Goal: Check status: Check status

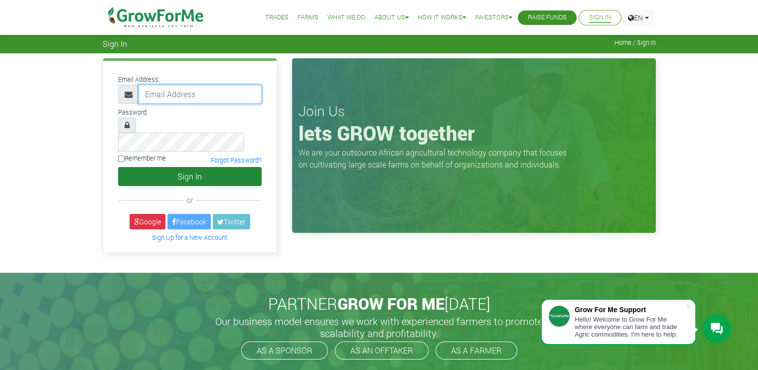
type input "COSTYONLYNE@HOTMAIL.COM"
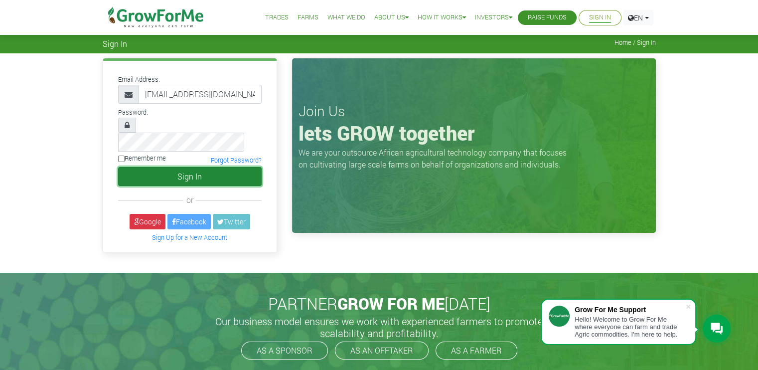
click at [211, 167] on button "Sign In" at bounding box center [189, 176] width 143 height 19
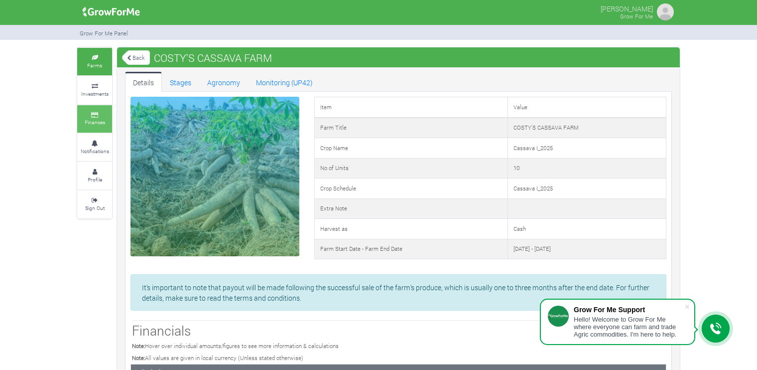
click at [99, 108] on link "Finances" at bounding box center [94, 118] width 35 height 27
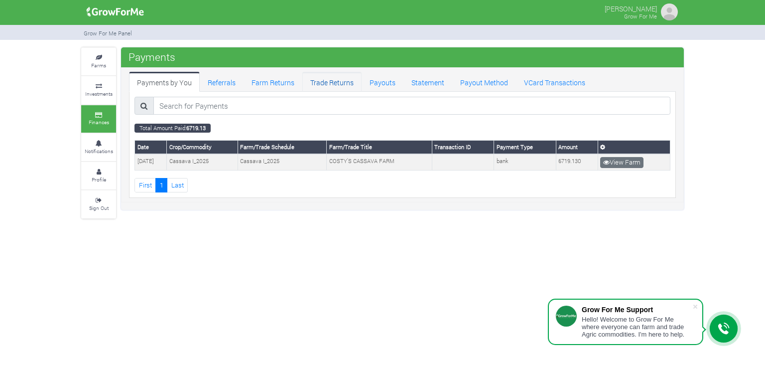
click at [345, 78] on link "Trade Returns" at bounding box center [331, 82] width 59 height 20
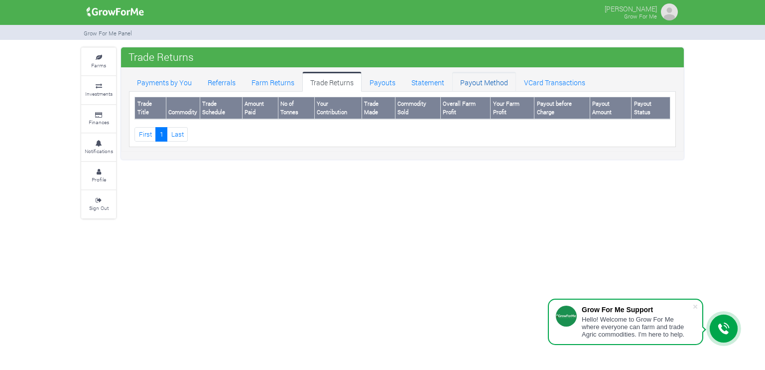
click at [479, 79] on link "Payout Method" at bounding box center [484, 82] width 64 height 20
click at [151, 82] on link "Payments by You" at bounding box center [164, 82] width 71 height 20
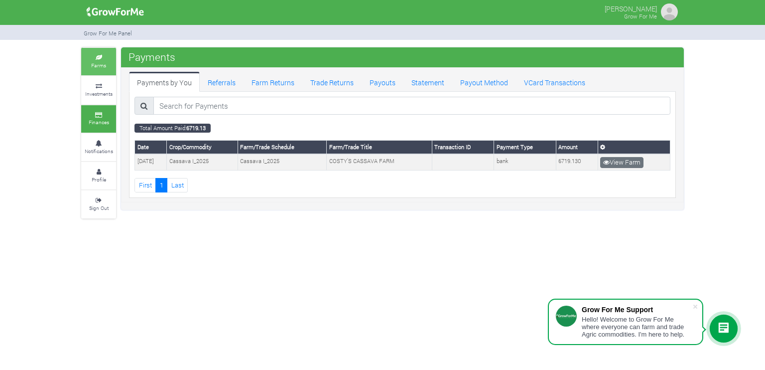
click at [107, 58] on icon at bounding box center [99, 57] width 30 height 5
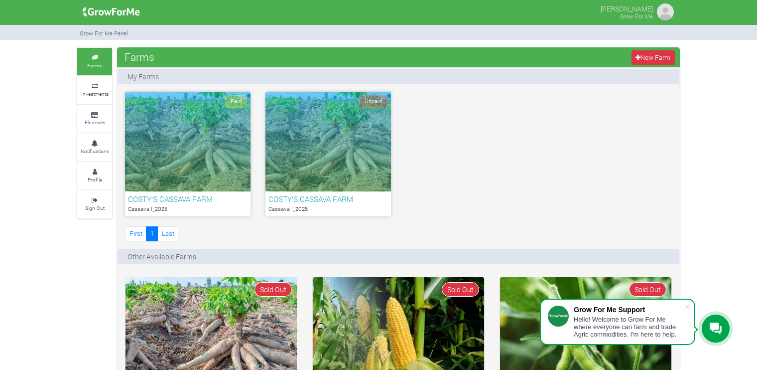
drag, startPoint x: 374, startPoint y: 134, endPoint x: 575, endPoint y: 135, distance: 201.3
click at [575, 135] on div "Paid COSTY'S CASSAVA FARM Cassava I_2025 Unpaid COSTY'S CASSAVA FARM Cassava I_…" at bounding box center [399, 167] width 562 height 151
click at [102, 113] on icon at bounding box center [95, 115] width 30 height 5
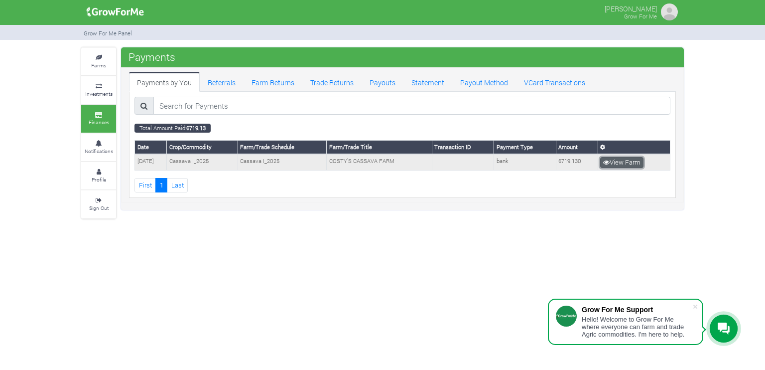
click at [619, 160] on link "View Farm" at bounding box center [621, 162] width 43 height 11
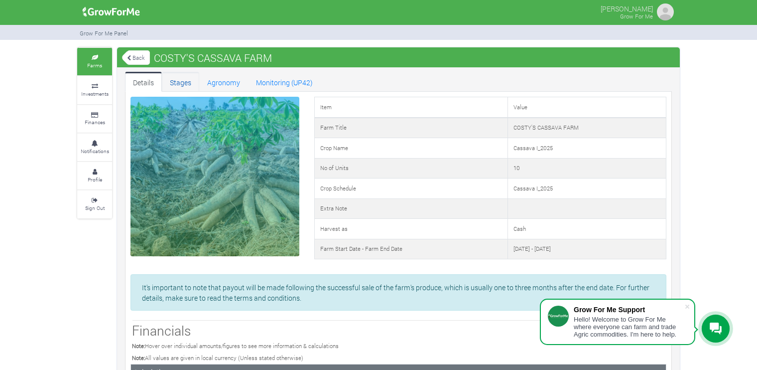
click at [183, 82] on link "Stages" at bounding box center [180, 82] width 37 height 20
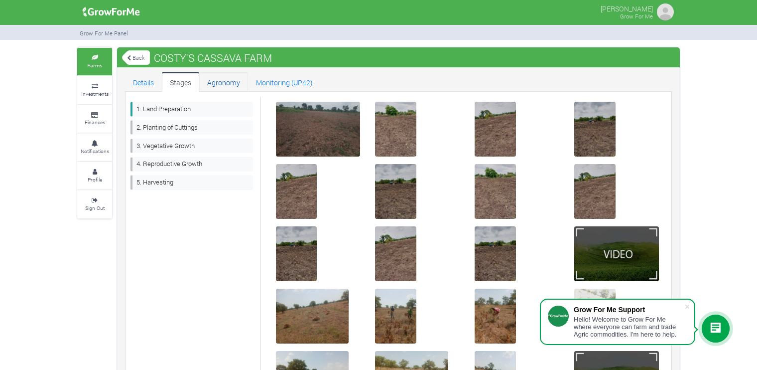
click at [223, 82] on link "Agronomy" at bounding box center [223, 82] width 49 height 20
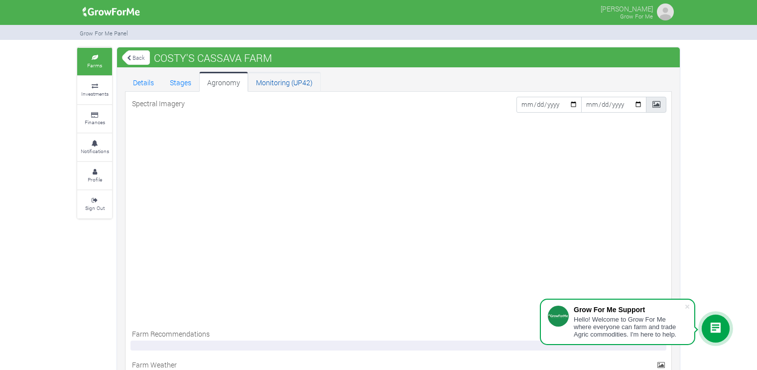
click at [281, 82] on link "Monitoring (UP42)" at bounding box center [284, 82] width 73 height 20
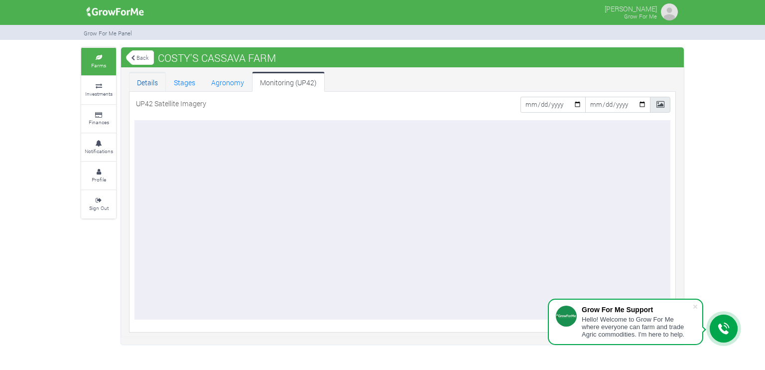
click at [145, 84] on link "Details" at bounding box center [147, 82] width 37 height 20
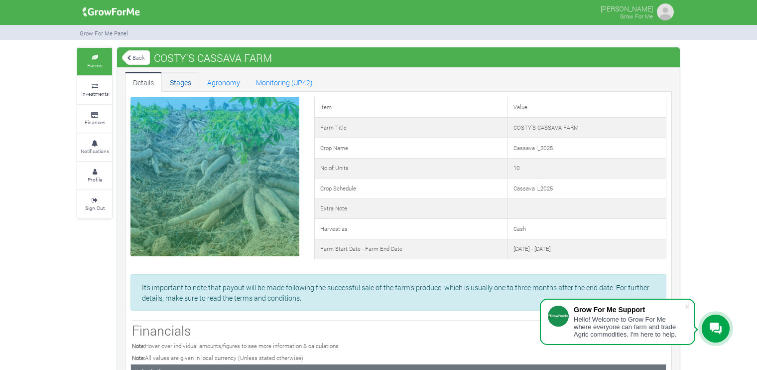
click at [184, 84] on link "Stages" at bounding box center [180, 82] width 37 height 20
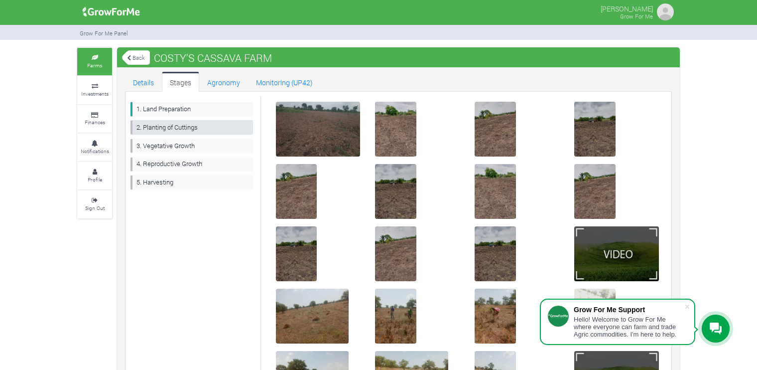
click at [191, 128] on link "2. Planting of Cuttings" at bounding box center [192, 127] width 123 height 14
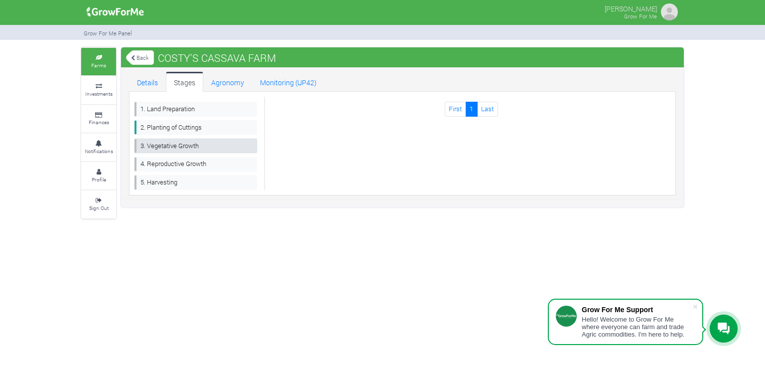
click at [194, 144] on link "3. Vegetative Growth" at bounding box center [195, 145] width 123 height 14
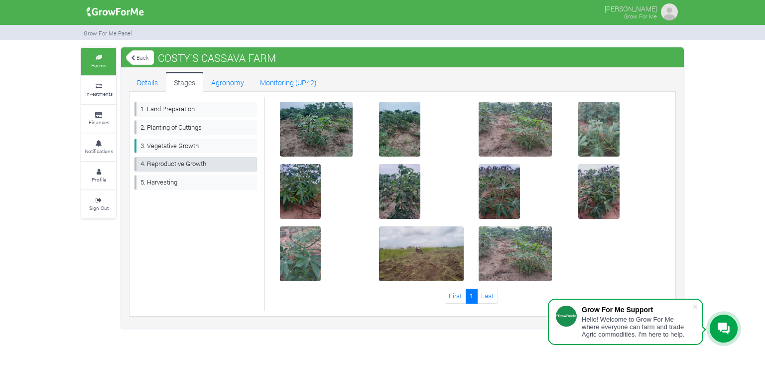
click at [193, 167] on link "4. Reproductive Growth" at bounding box center [195, 164] width 123 height 14
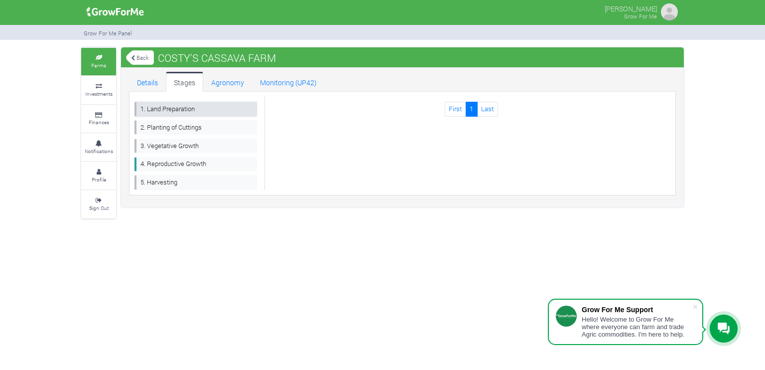
click at [154, 107] on link "1. Land Preparation" at bounding box center [195, 109] width 123 height 14
click at [181, 123] on link "2. Planting of Cuttings" at bounding box center [195, 127] width 123 height 14
click at [181, 109] on link "1. Land Preparation" at bounding box center [195, 109] width 123 height 14
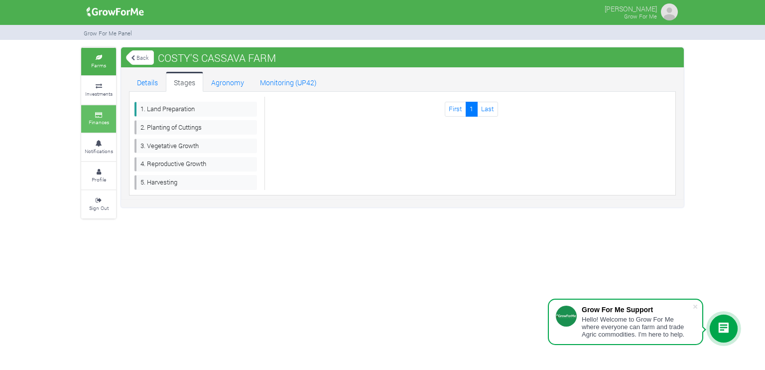
click at [102, 109] on link "Finances" at bounding box center [98, 118] width 35 height 27
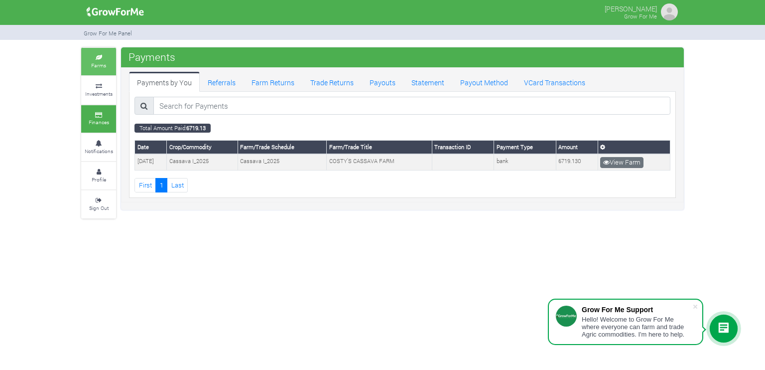
click at [104, 64] on small "Farms" at bounding box center [98, 65] width 15 height 7
